Goal: Task Accomplishment & Management: Manage account settings

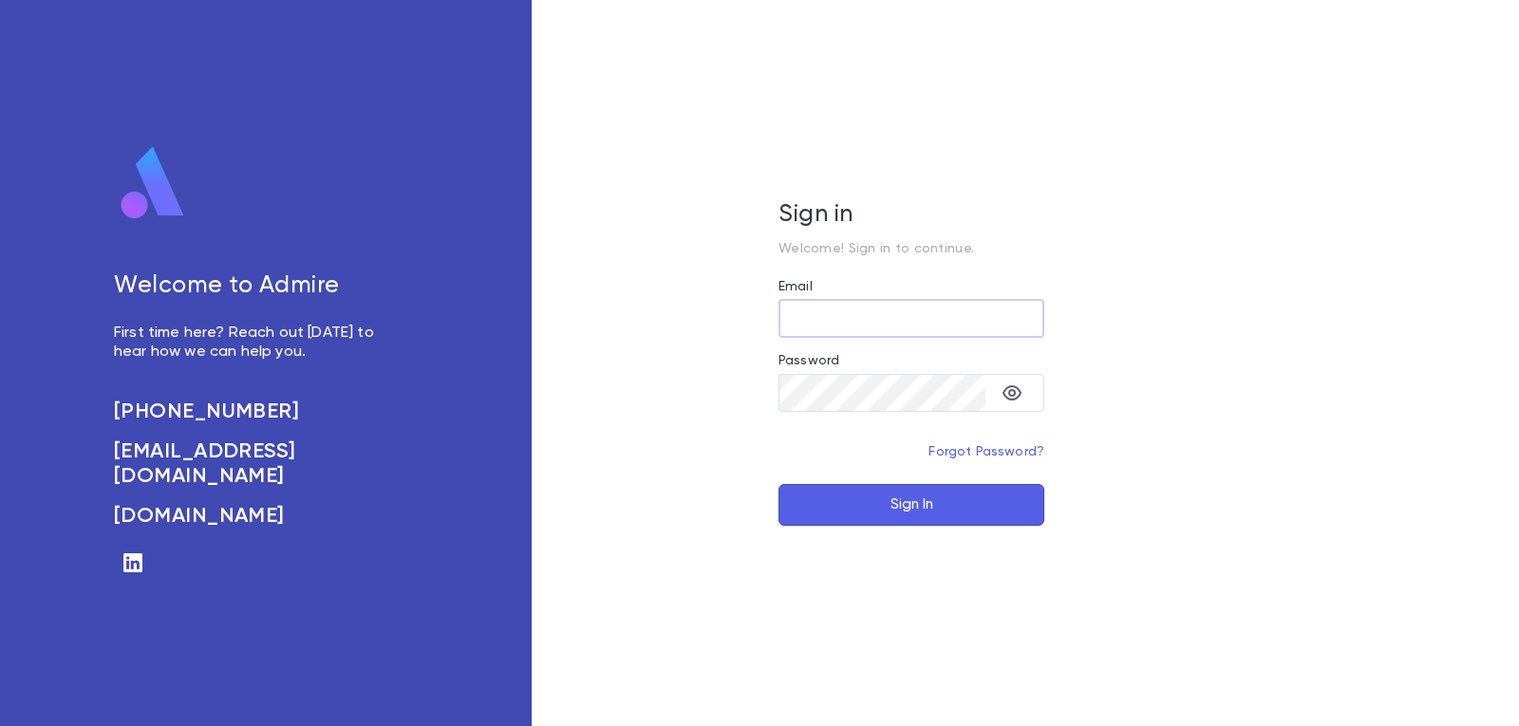
type input "**********"
click at [829, 524] on button "Sign In" at bounding box center [911, 505] width 266 height 42
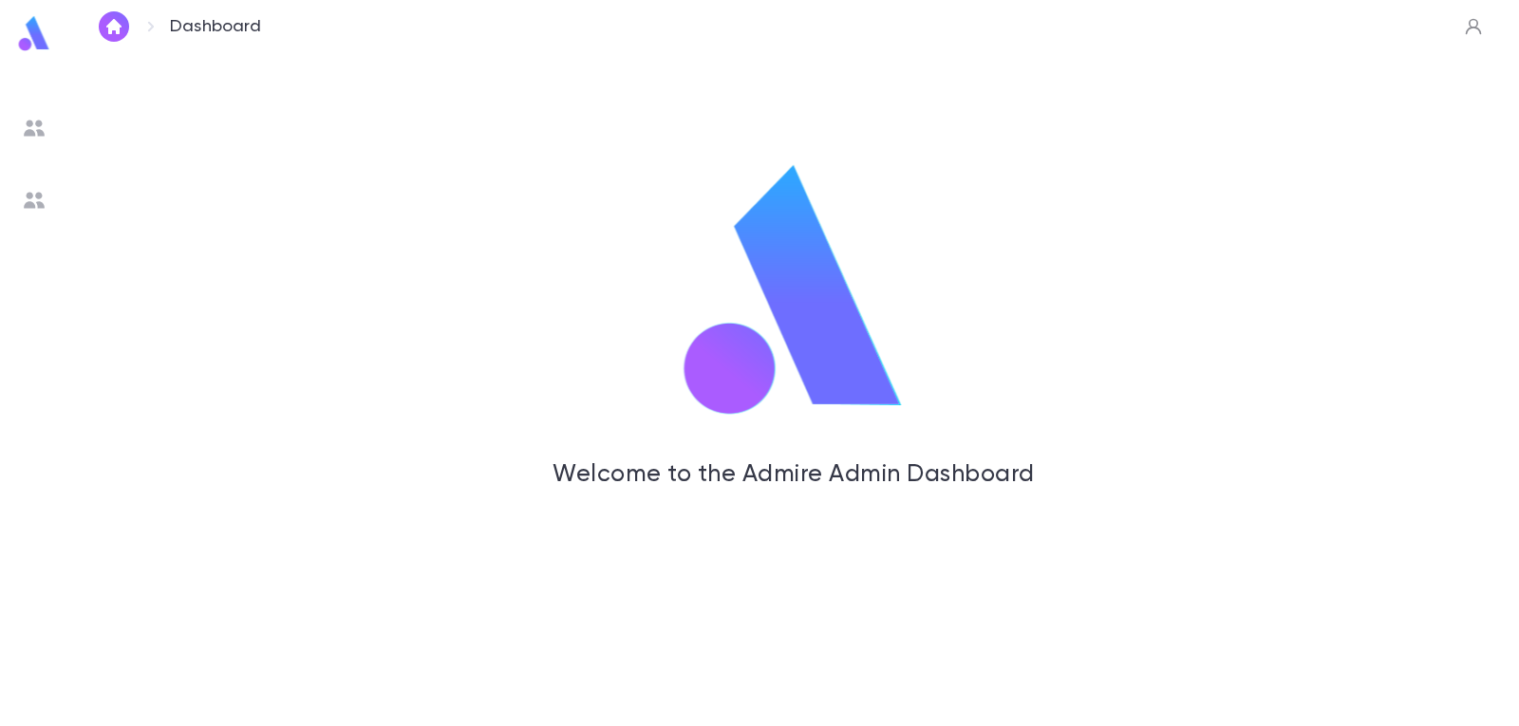
click at [1470, 27] on icon "button" at bounding box center [1473, 27] width 16 height 16
click at [21, 121] on div at bounding box center [759, 363] width 1519 height 726
click at [27, 121] on img at bounding box center [34, 128] width 23 height 23
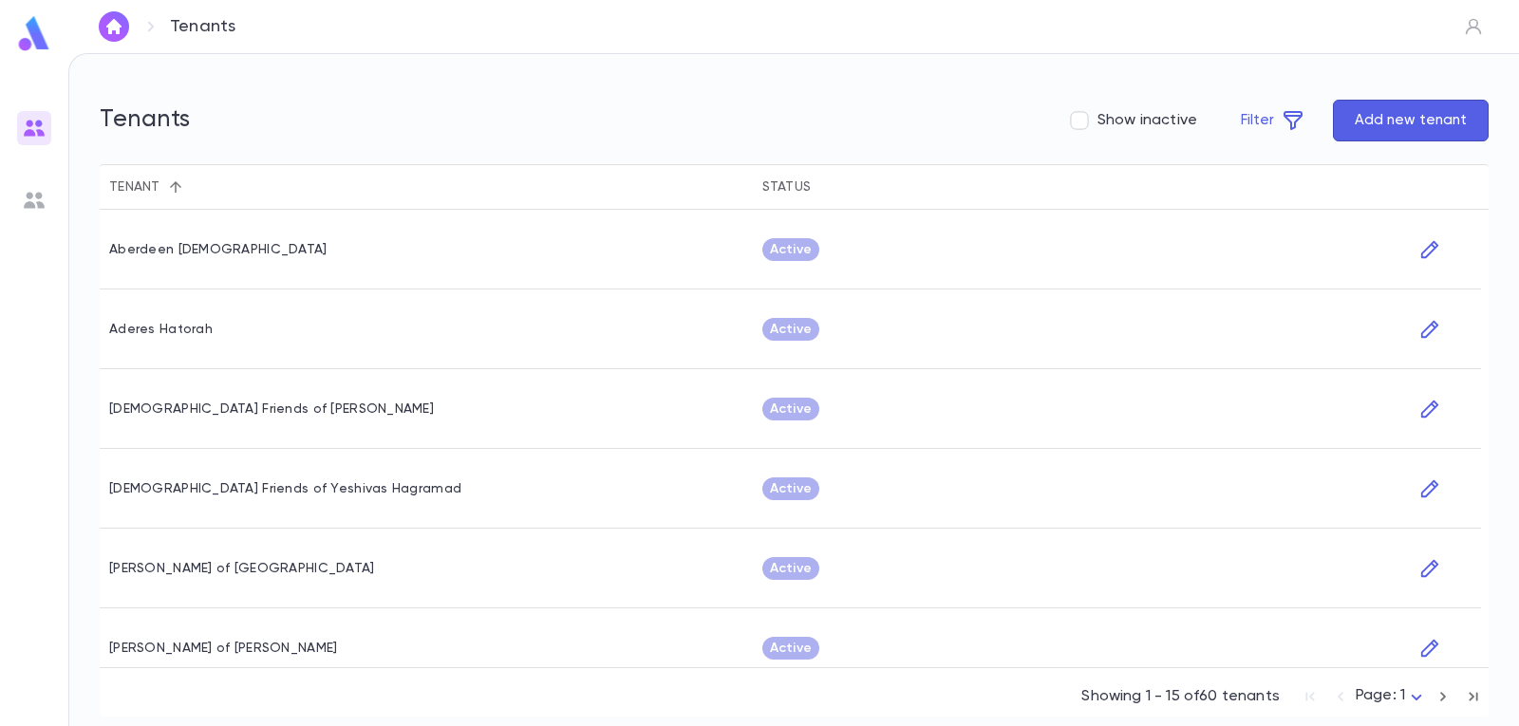
click at [183, 184] on button "Sort" at bounding box center [175, 187] width 30 height 30
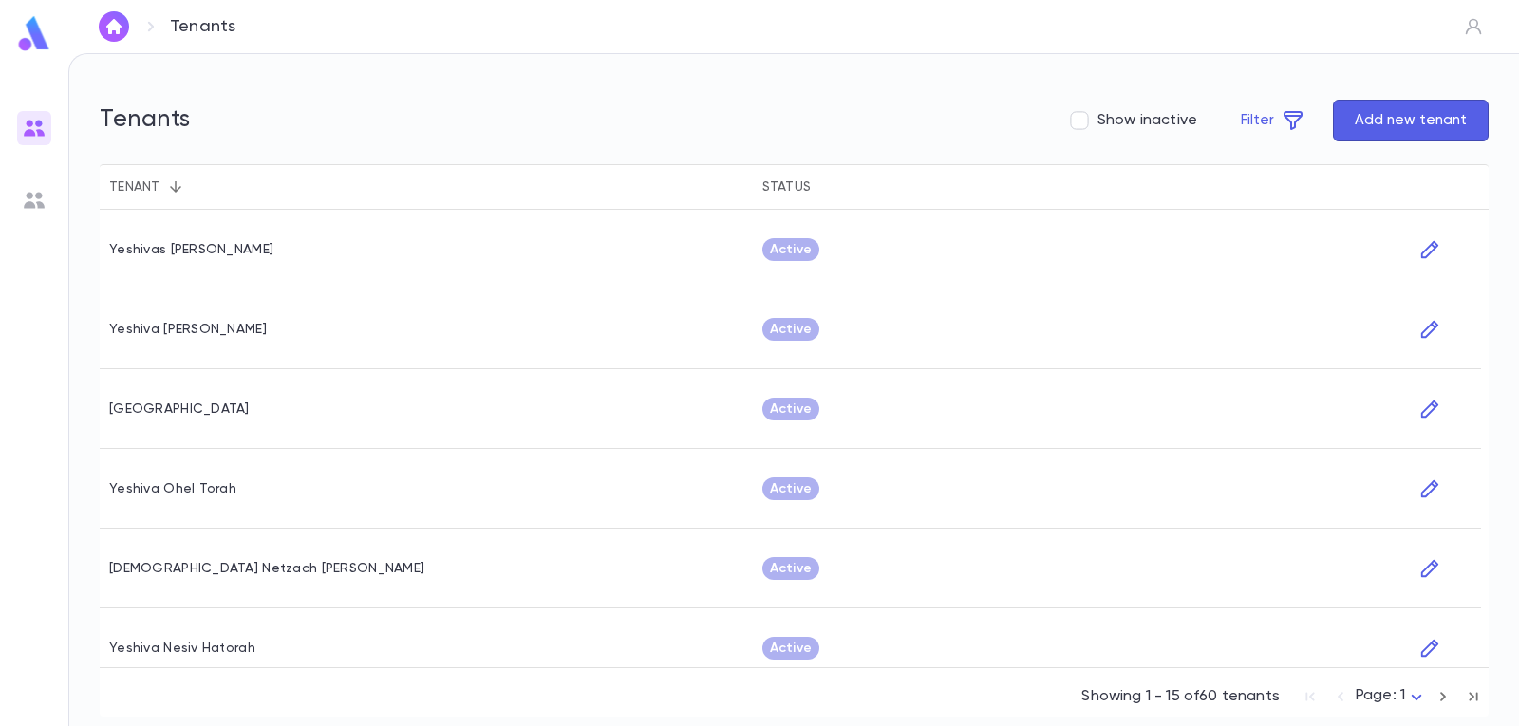
click at [182, 184] on button "Sort" at bounding box center [175, 187] width 30 height 30
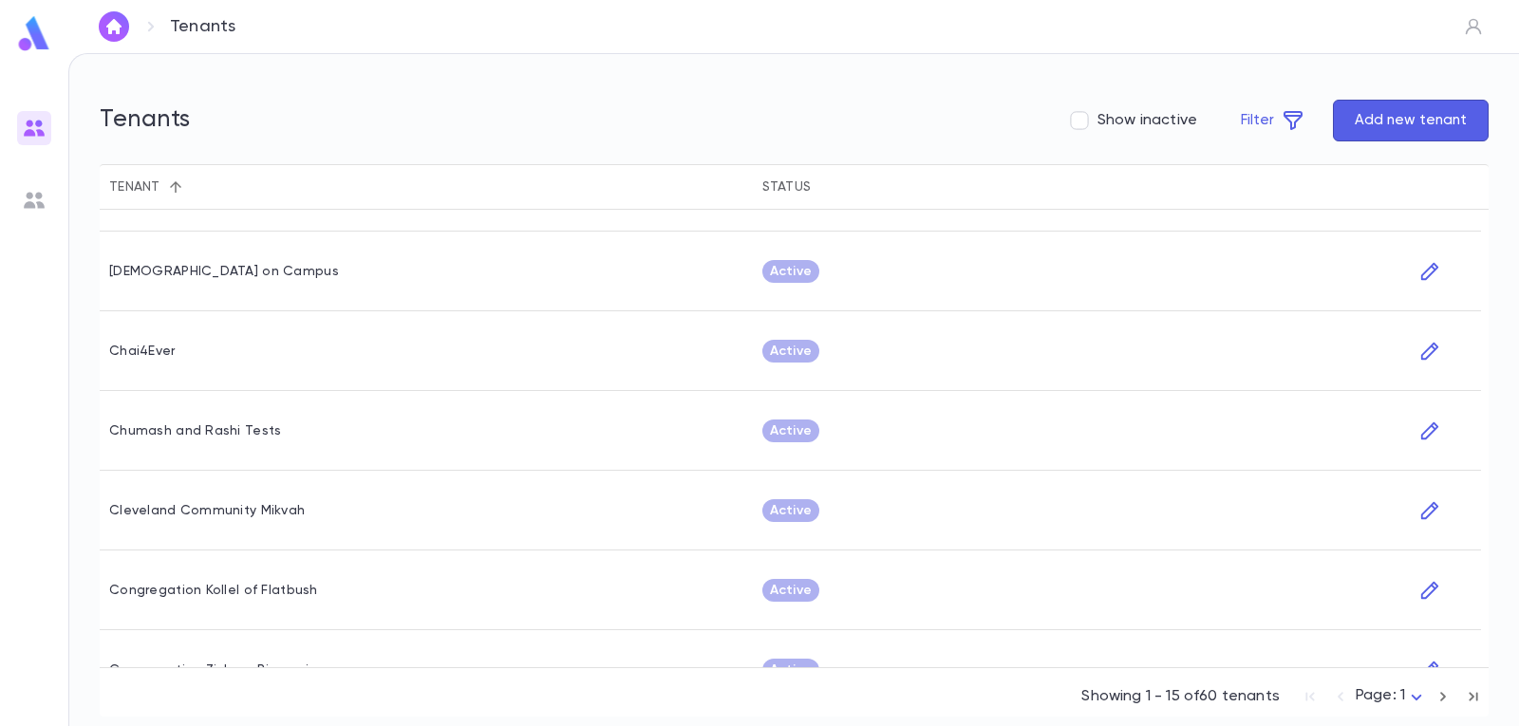
scroll to position [569, 0]
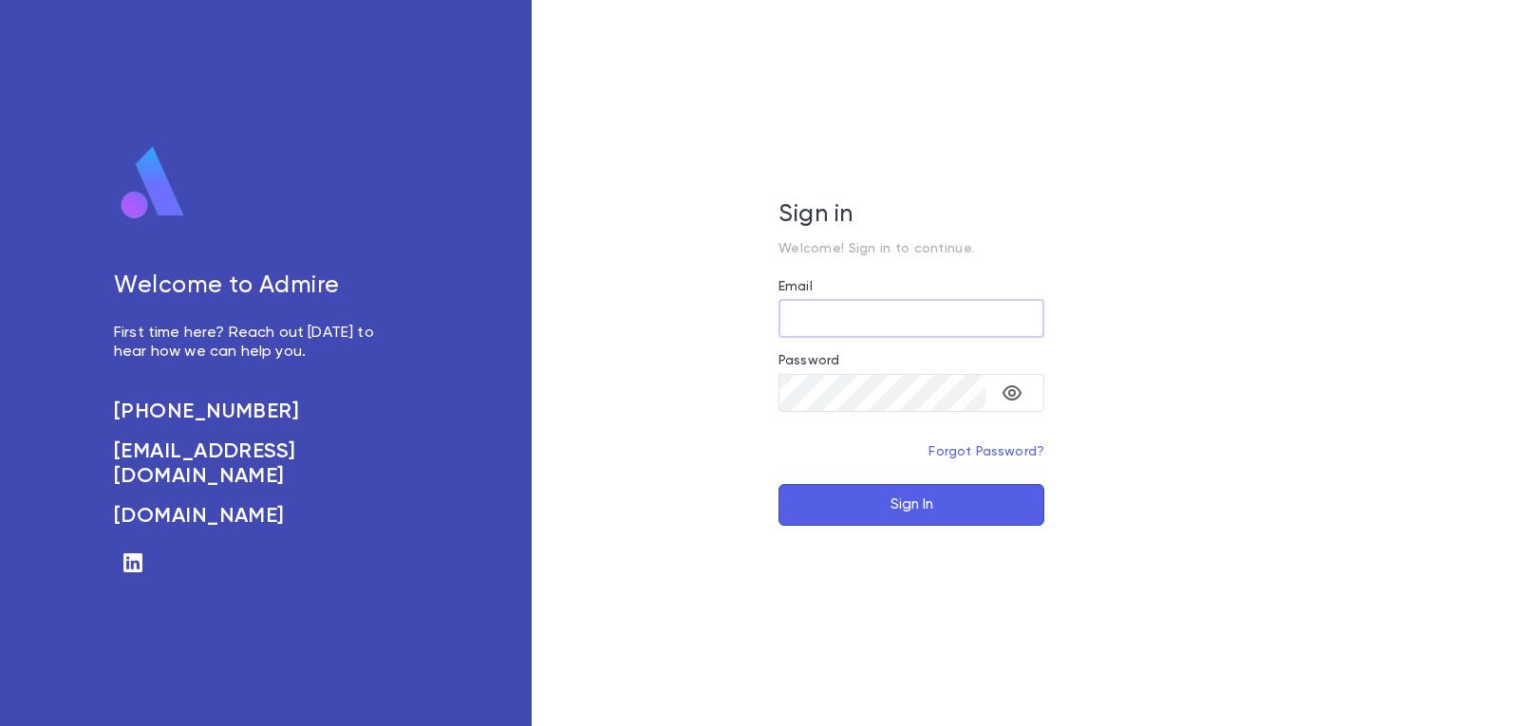
type input "**********"
click at [923, 499] on button "Sign In" at bounding box center [911, 505] width 266 height 42
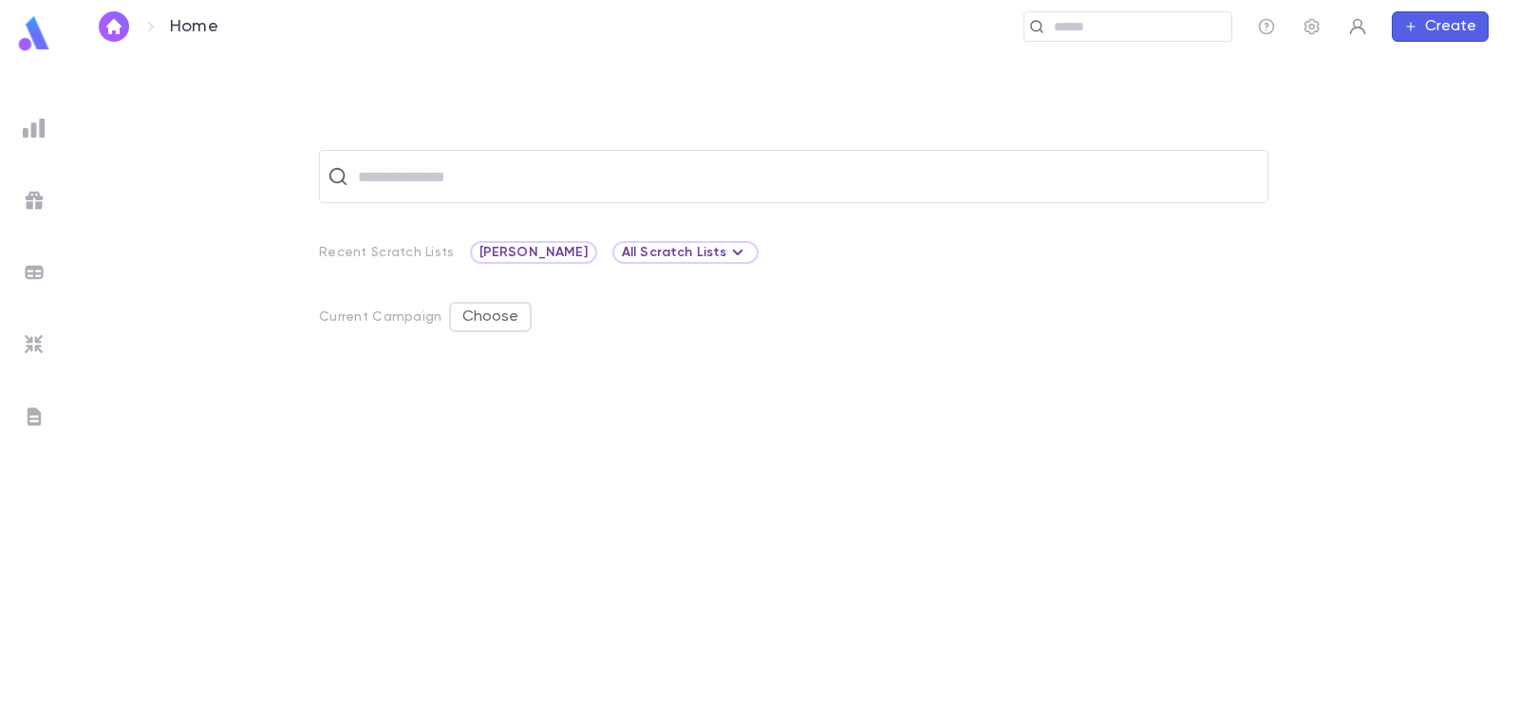
click at [1353, 35] on icon "button" at bounding box center [1357, 26] width 19 height 19
click at [1314, 24] on div at bounding box center [759, 363] width 1519 height 726
click at [1310, 24] on icon "button" at bounding box center [1311, 26] width 19 height 19
